Goal: Navigation & Orientation: Find specific page/section

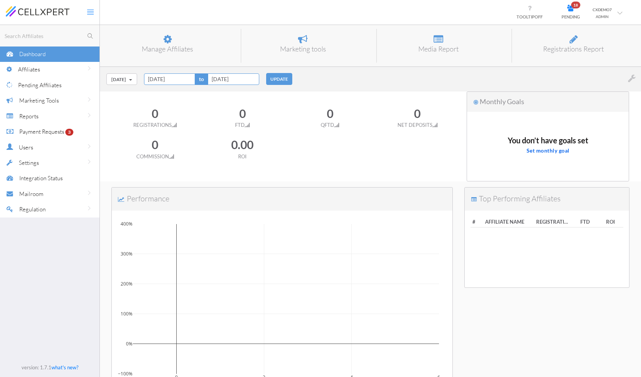
click at [61, 69] on div "Affiliates" at bounding box center [58, 69] width 81 height 16
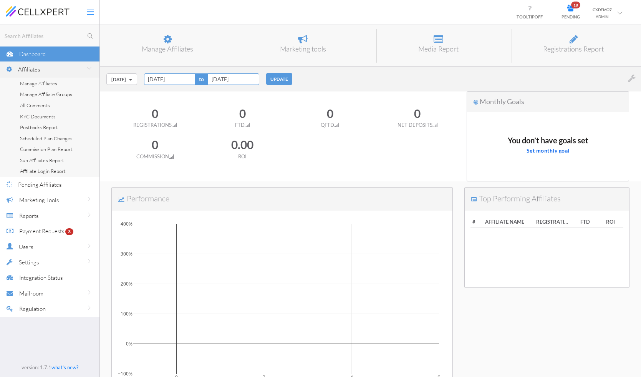
click at [60, 81] on link "Manage Affiliates" at bounding box center [49, 83] width 99 height 11
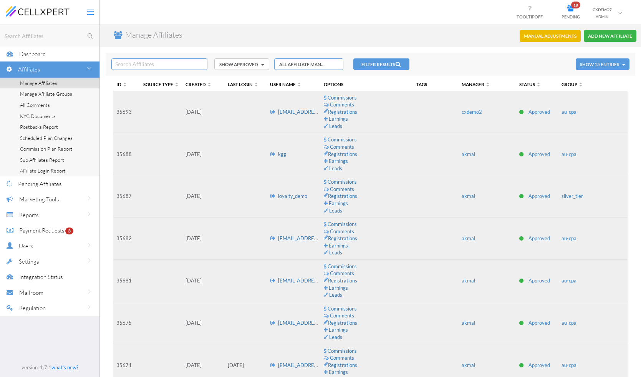
click at [38, 247] on div "Users" at bounding box center [59, 246] width 81 height 16
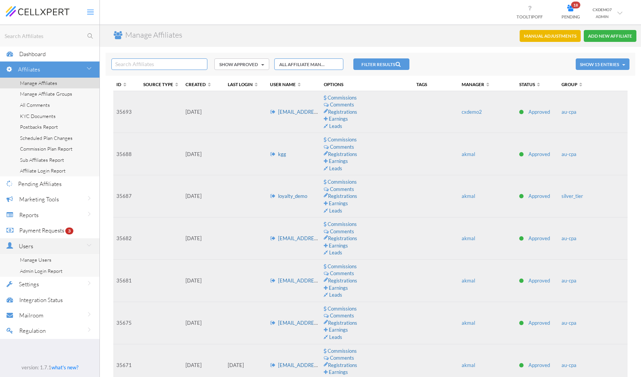
click at [41, 258] on span "Manage Users" at bounding box center [35, 260] width 31 height 6
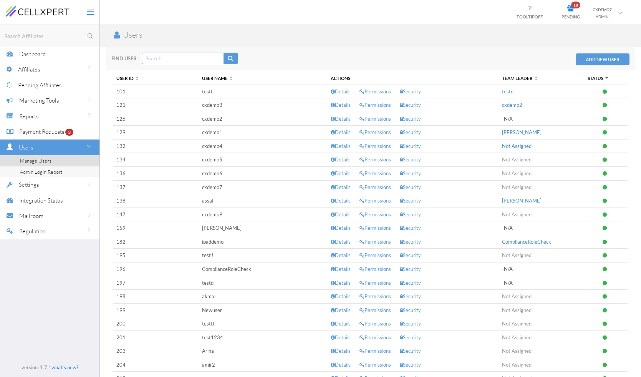
click at [52, 54] on div "Dashboard" at bounding box center [59, 54] width 80 height 16
